Goal: Information Seeking & Learning: Learn about a topic

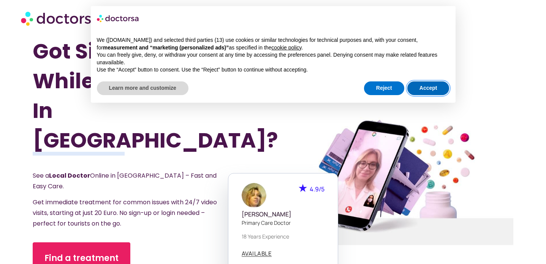
click at [418, 92] on button "Accept" at bounding box center [428, 88] width 42 height 14
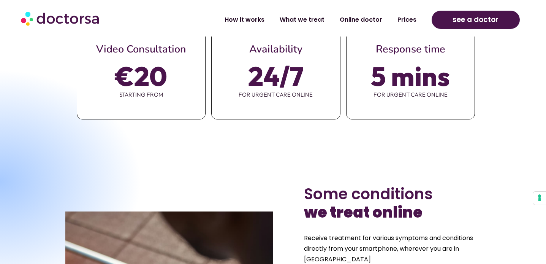
scroll to position [317, 0]
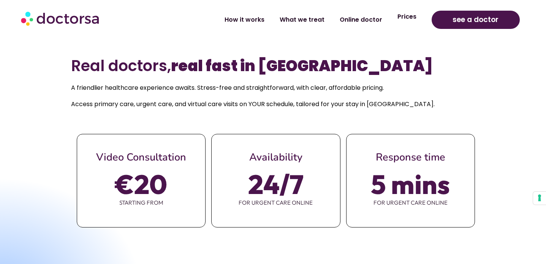
click at [407, 21] on link "Prices" at bounding box center [407, 16] width 34 height 17
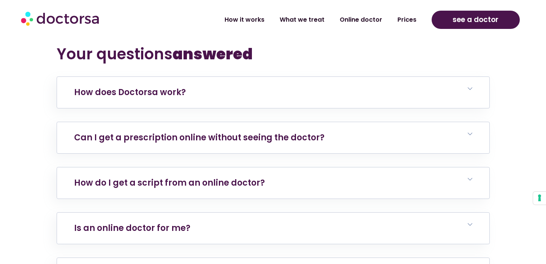
scroll to position [2659, 0]
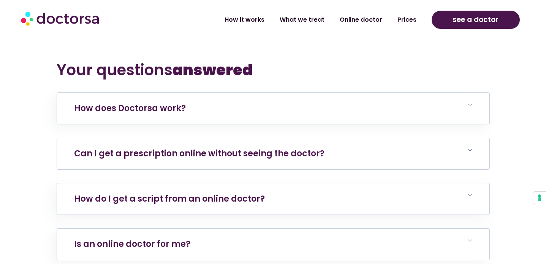
click at [314, 152] on h6 "Can I get a prescription online without seeing the doctor?" at bounding box center [273, 153] width 432 height 31
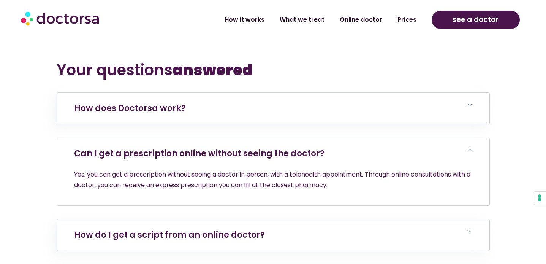
scroll to position [2706, 0]
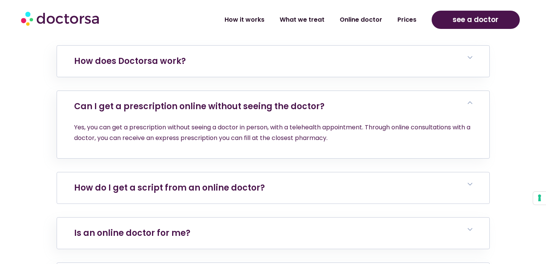
click at [303, 182] on h6 "How do I get a script from an online doctor?" at bounding box center [273, 187] width 432 height 31
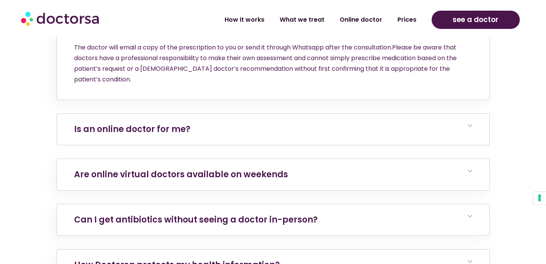
scroll to position [2867, 0]
click at [301, 158] on h6 "Are online virtual doctors available on weekends" at bounding box center [273, 173] width 432 height 31
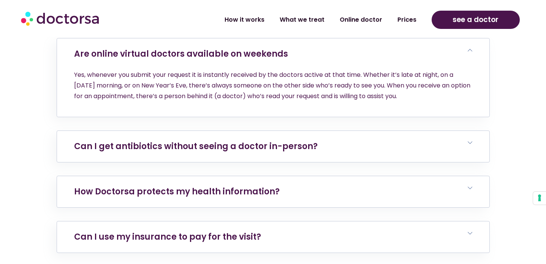
scroll to position [2991, 0]
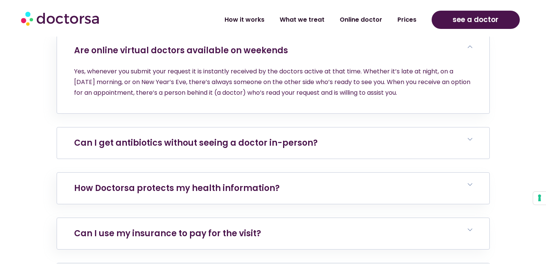
click at [303, 130] on h6 "Can I get antibiotics without seeing a doctor in-person?" at bounding box center [273, 142] width 432 height 31
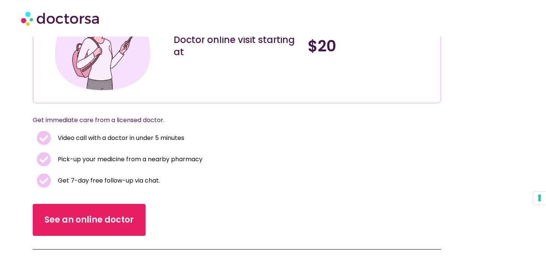
scroll to position [128, 0]
